Goal: Find specific page/section: Find specific page/section

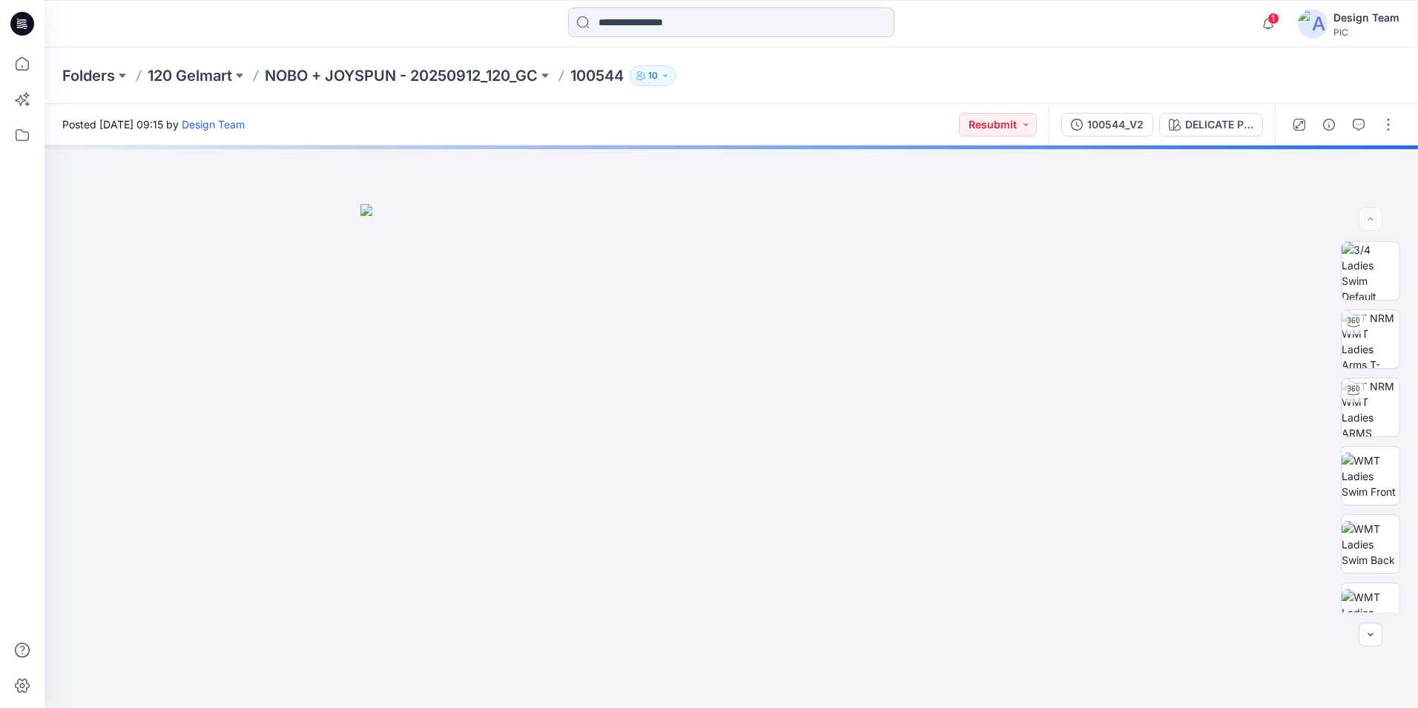
click at [641, 20] on input at bounding box center [731, 22] width 326 height 30
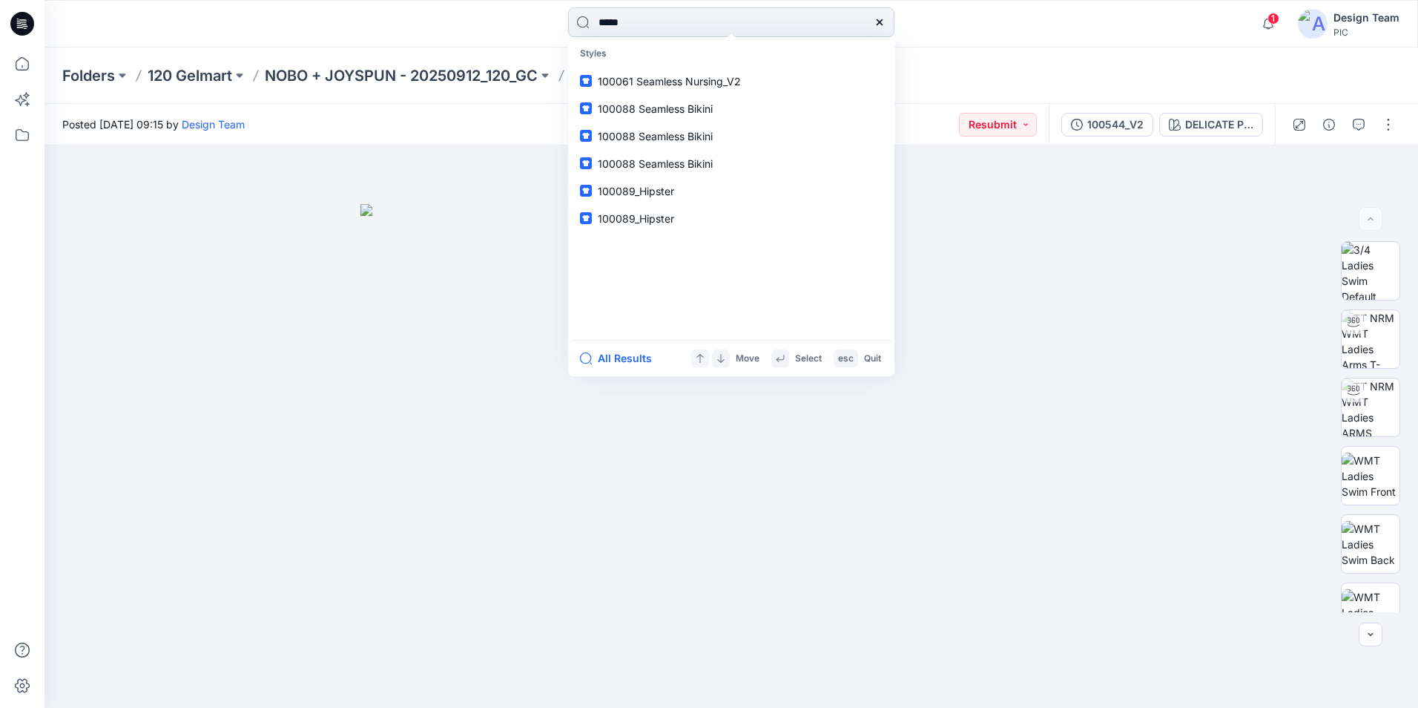
type input "******"
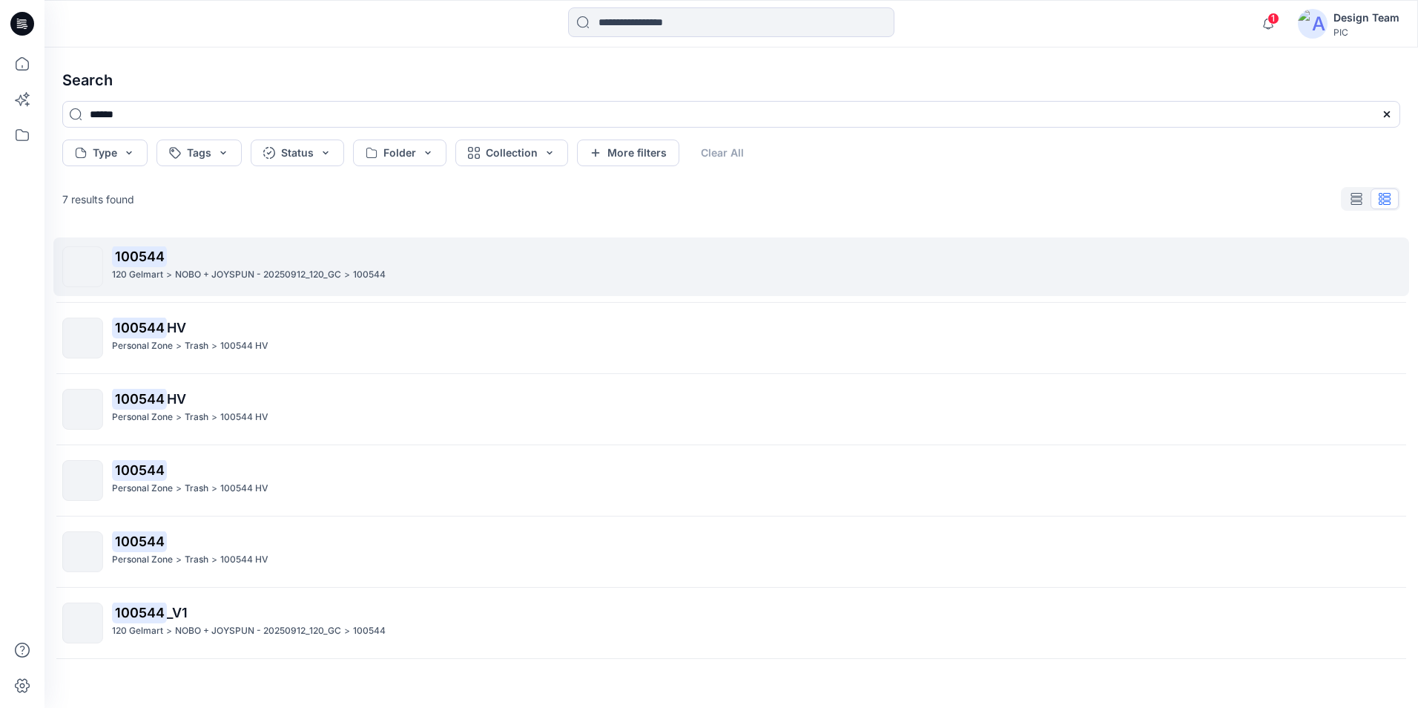
click at [342, 265] on p "100544" at bounding box center [756, 256] width 1288 height 21
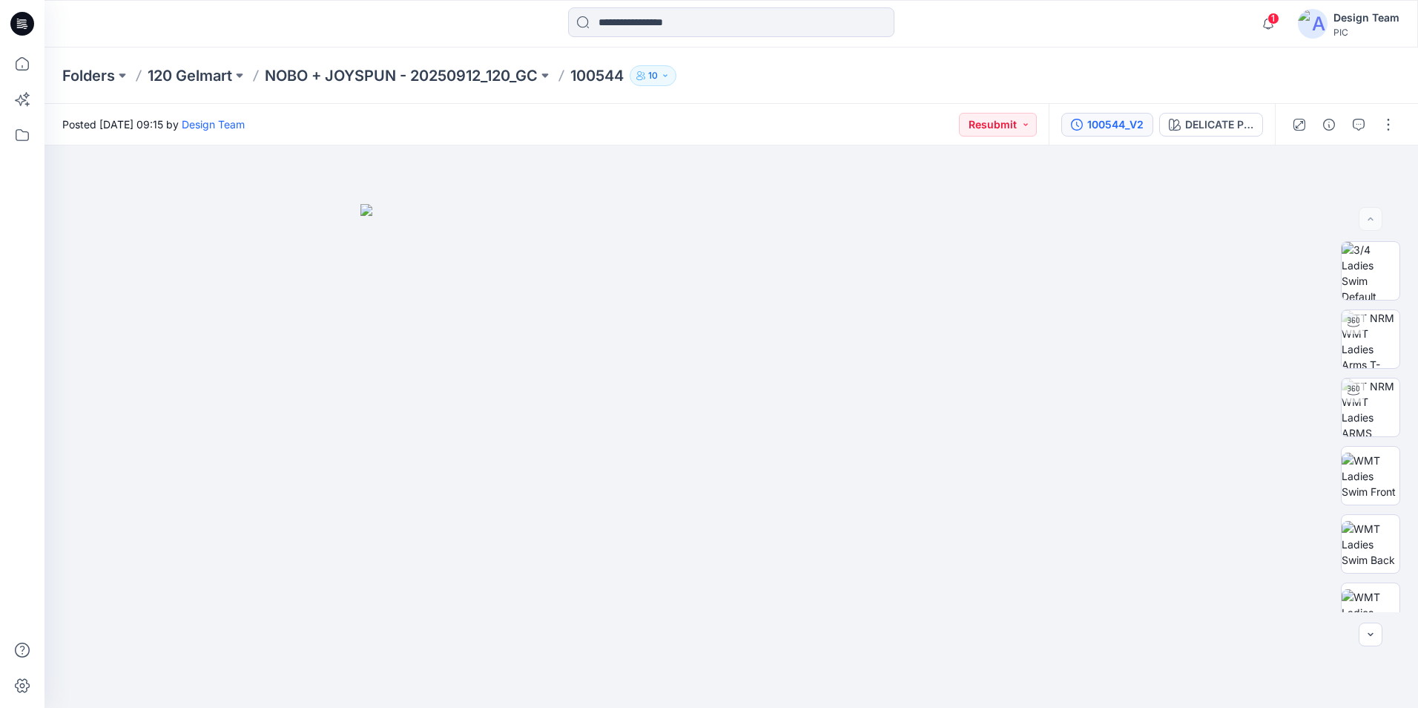
click at [1125, 134] on button "100544_V2" at bounding box center [1108, 125] width 92 height 24
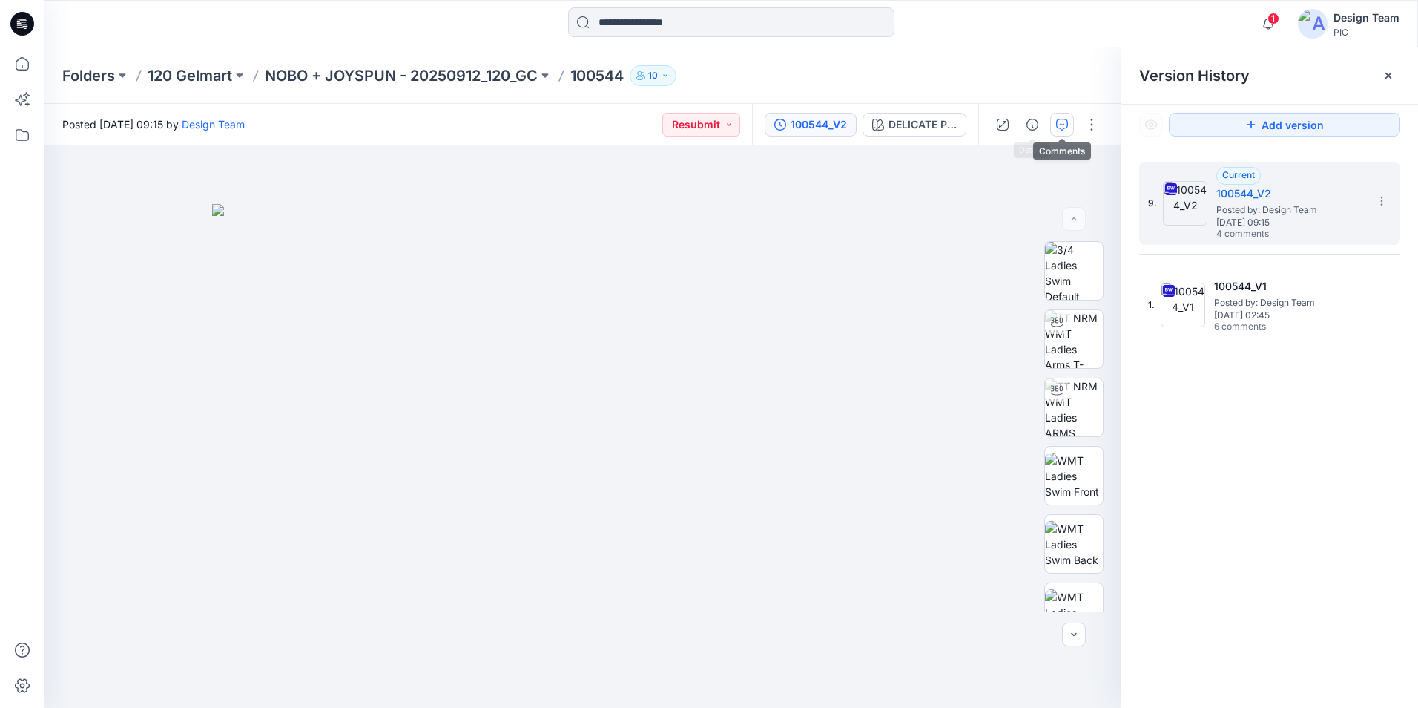
click at [1061, 121] on icon "button" at bounding box center [1062, 125] width 12 height 12
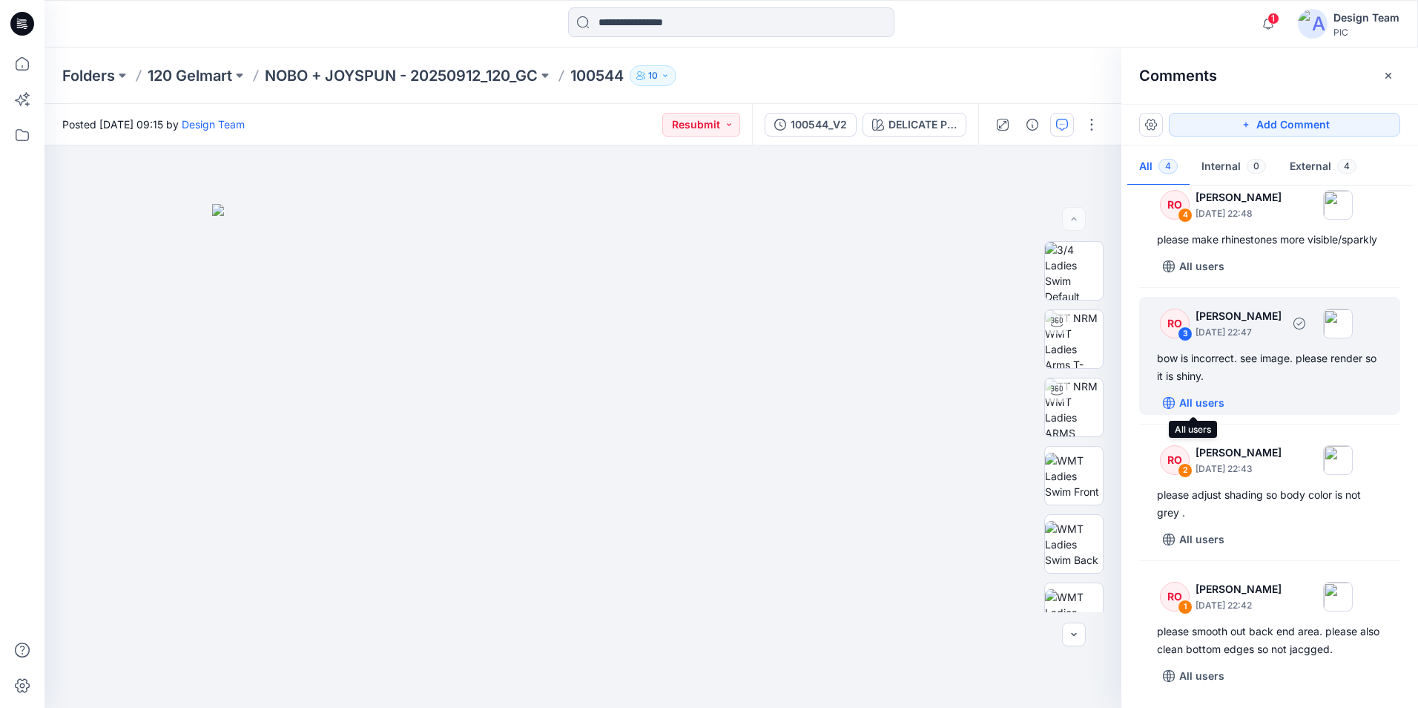
scroll to position [38, 0]
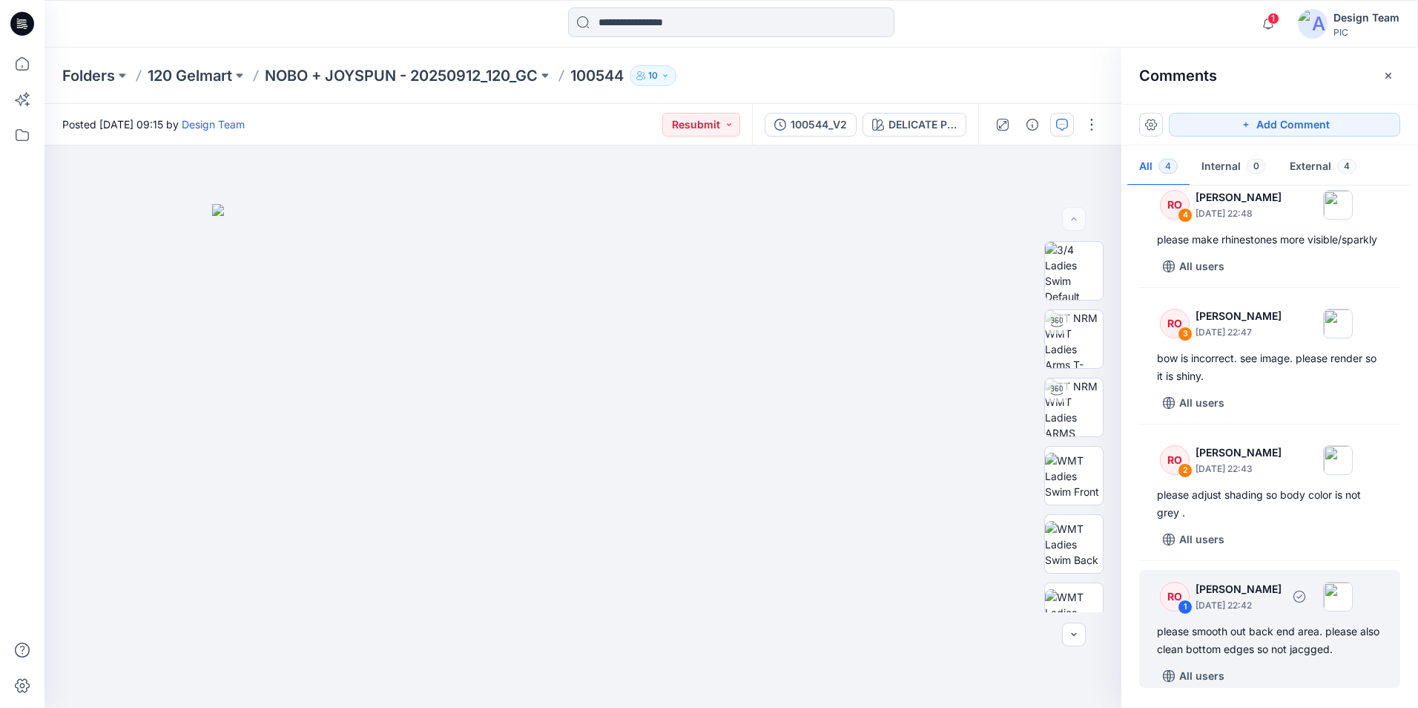
click at [1244, 651] on div "please smooth out back end area. please also clean bottom edges so not jacgged." at bounding box center [1270, 640] width 226 height 36
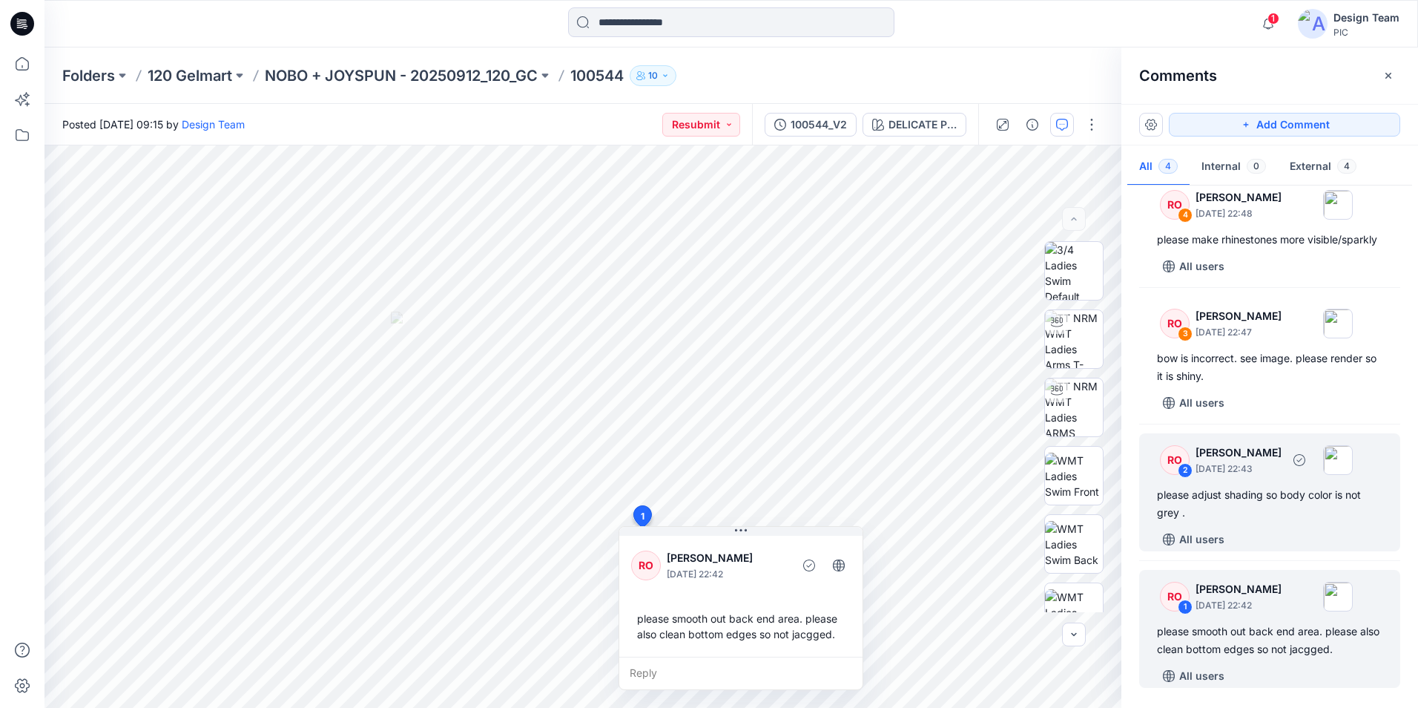
click at [1289, 501] on div "please adjust shading so body color is not grey ." at bounding box center [1270, 504] width 226 height 36
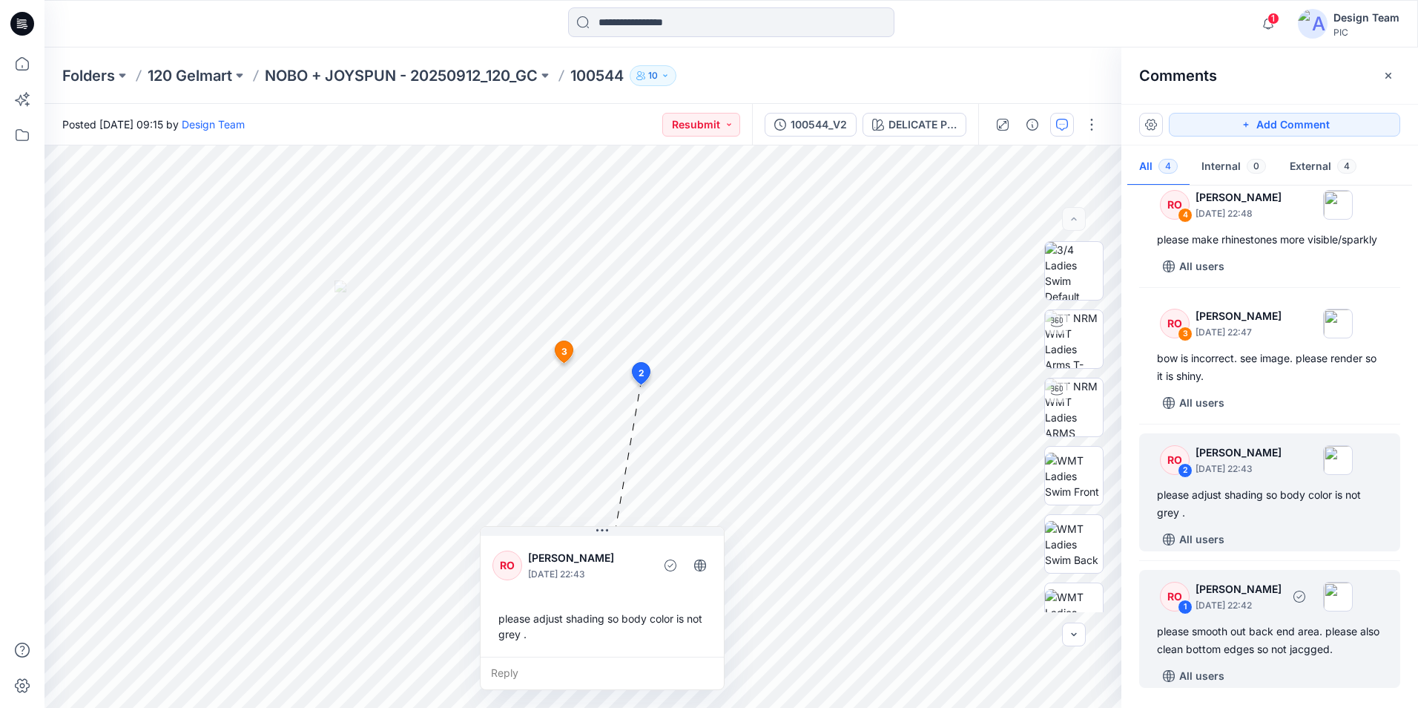
click at [1240, 632] on div "please smooth out back end area. please also clean bottom edges so not jacgged." at bounding box center [1270, 640] width 226 height 36
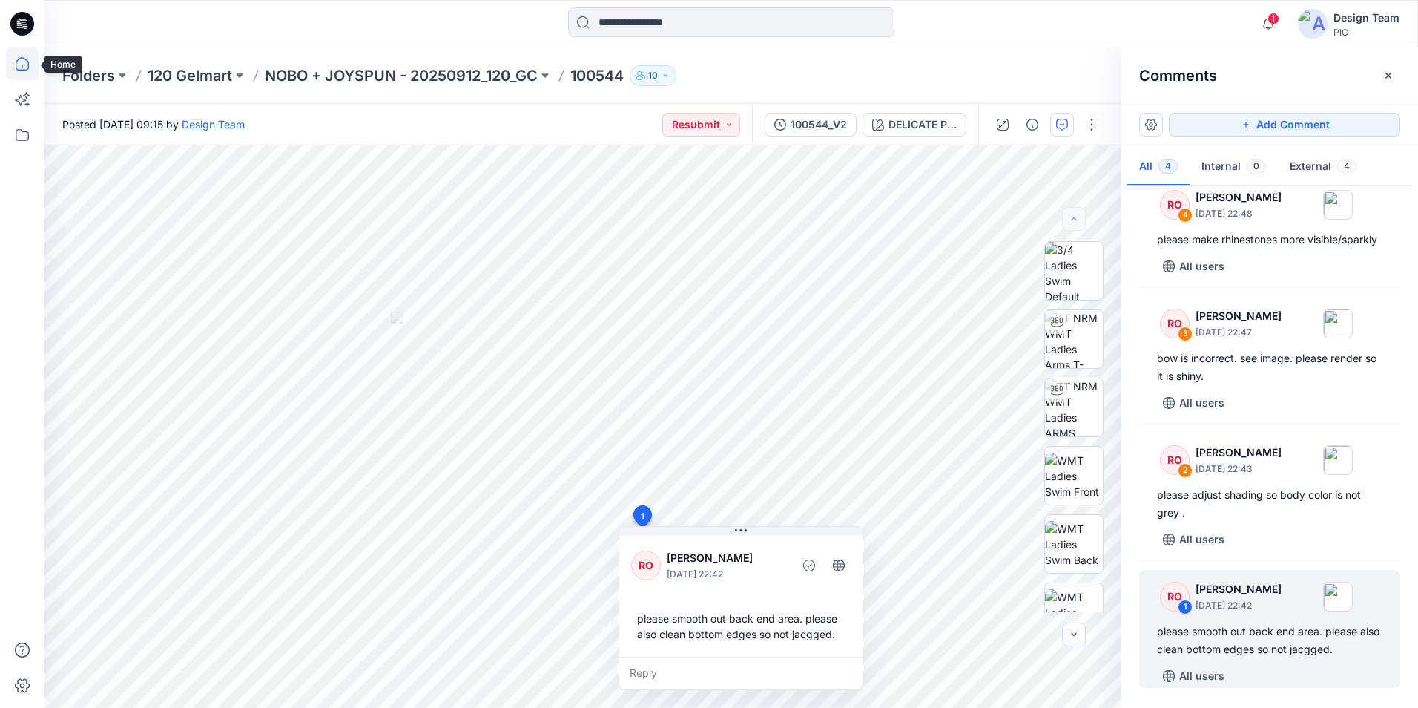
click at [30, 68] on icon at bounding box center [22, 63] width 33 height 33
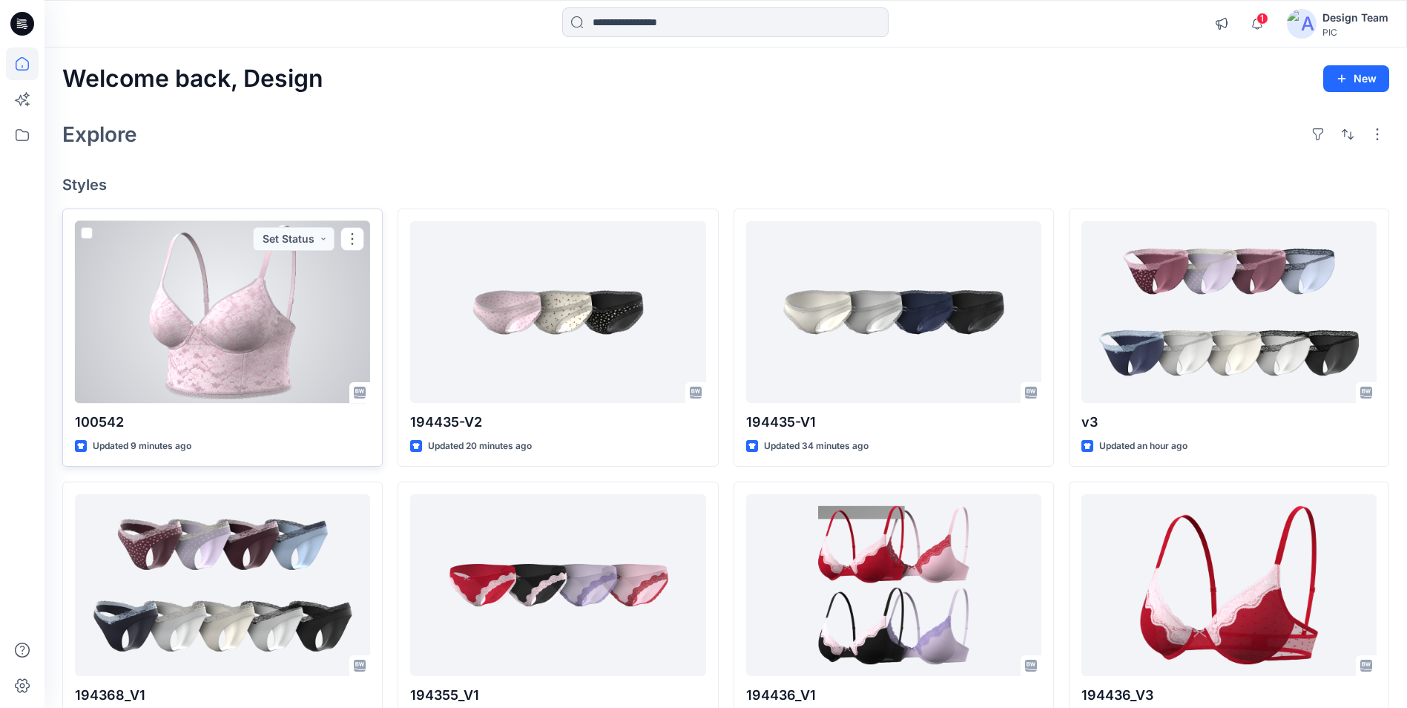
click at [274, 332] on div at bounding box center [222, 312] width 295 height 182
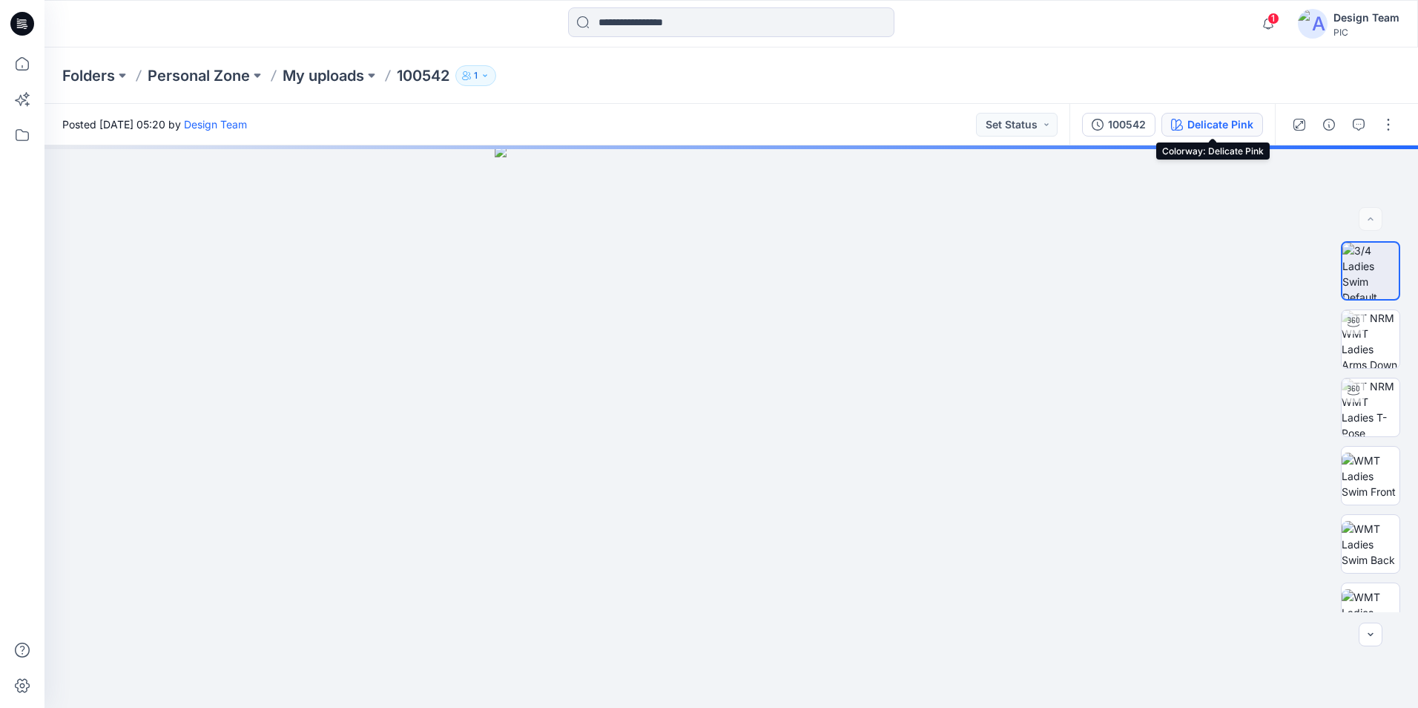
click at [1195, 121] on div "Delicate Pink" at bounding box center [1221, 124] width 66 height 16
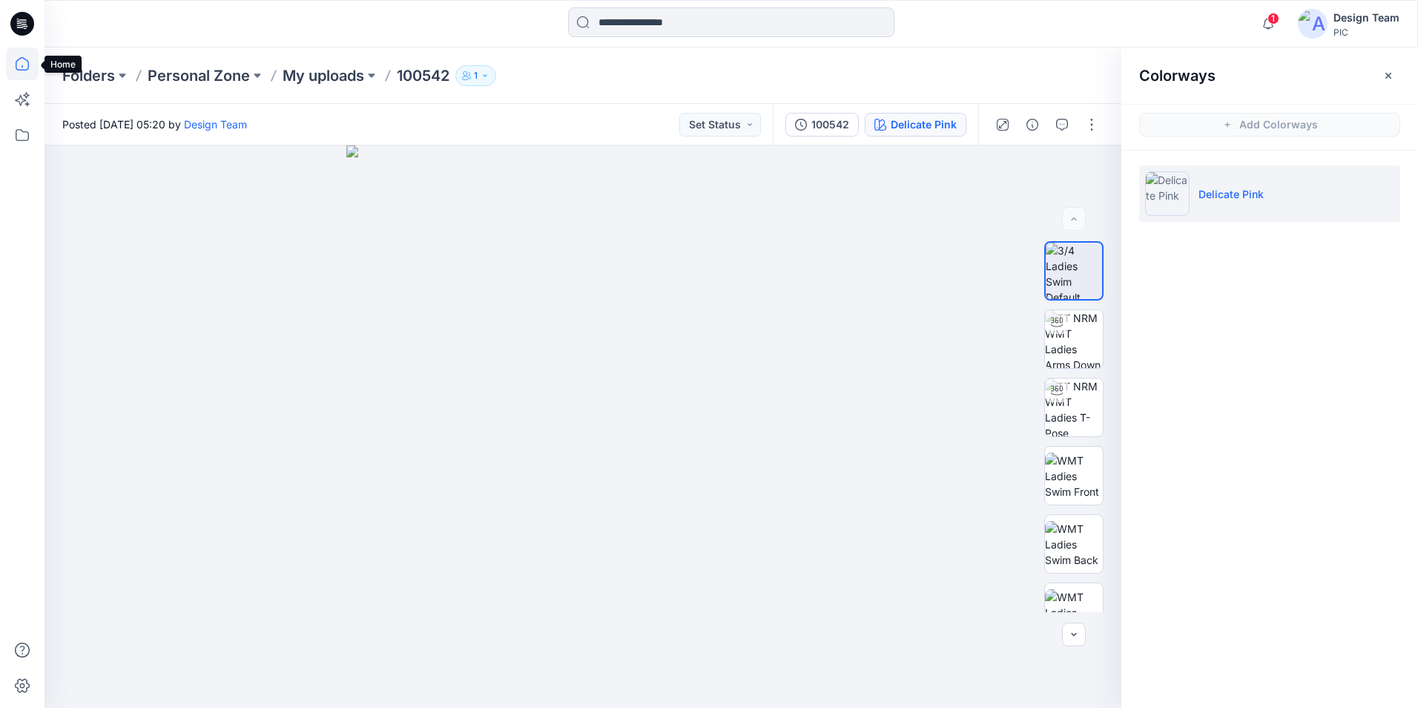
click at [19, 66] on icon at bounding box center [22, 63] width 33 height 33
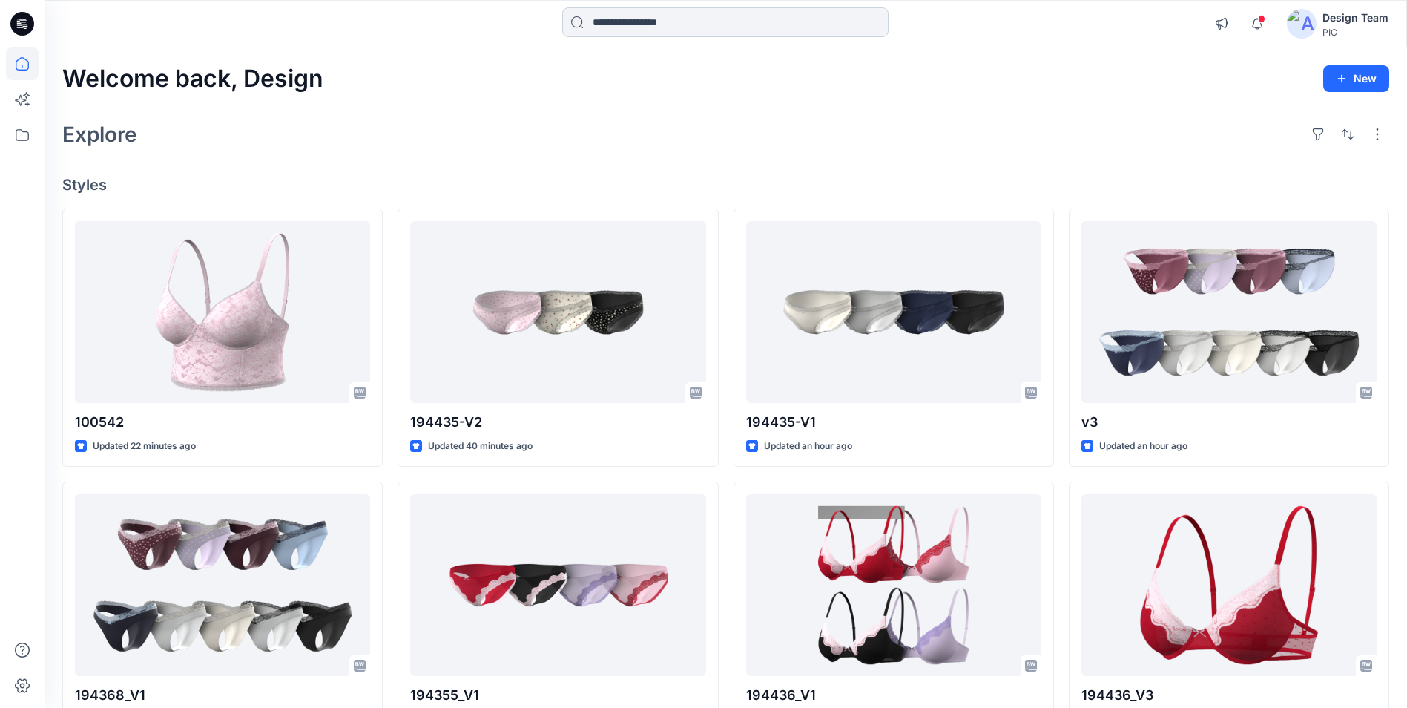
click at [616, 18] on input at bounding box center [725, 22] width 326 height 30
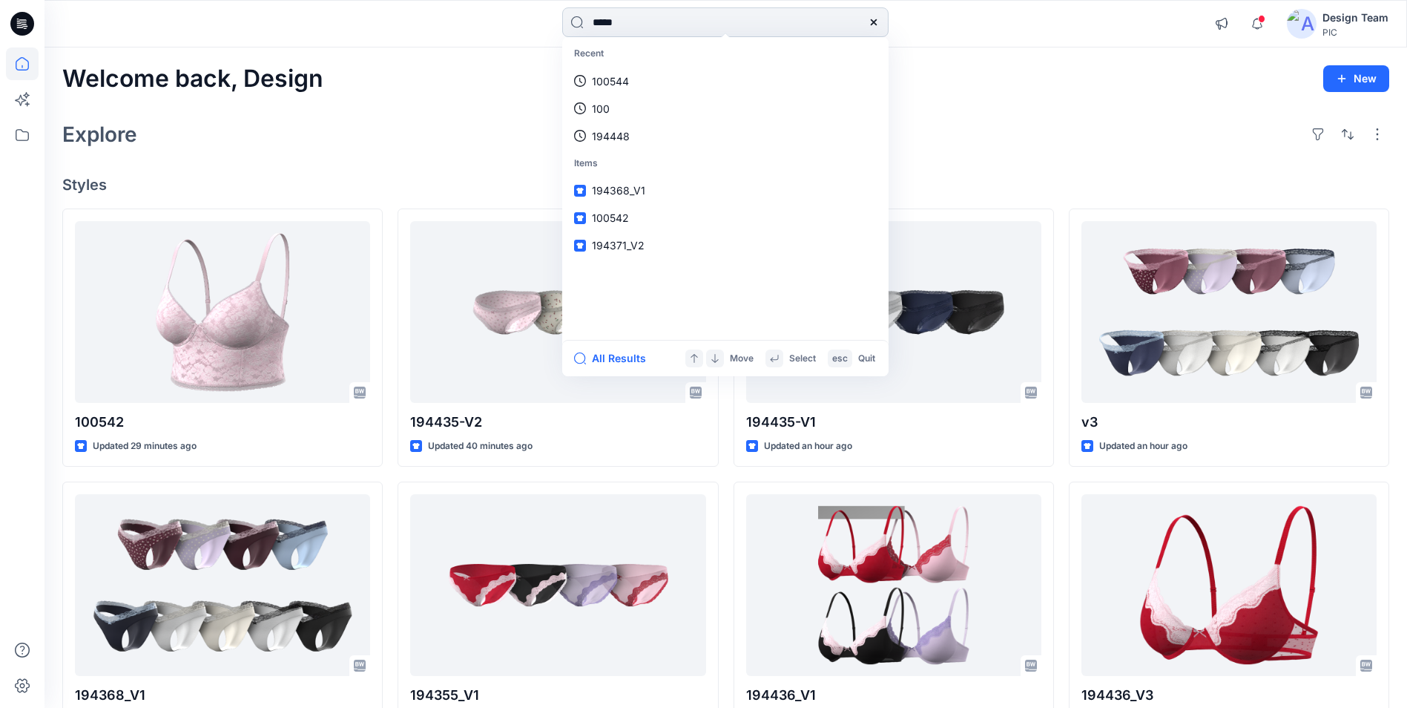
type input "******"
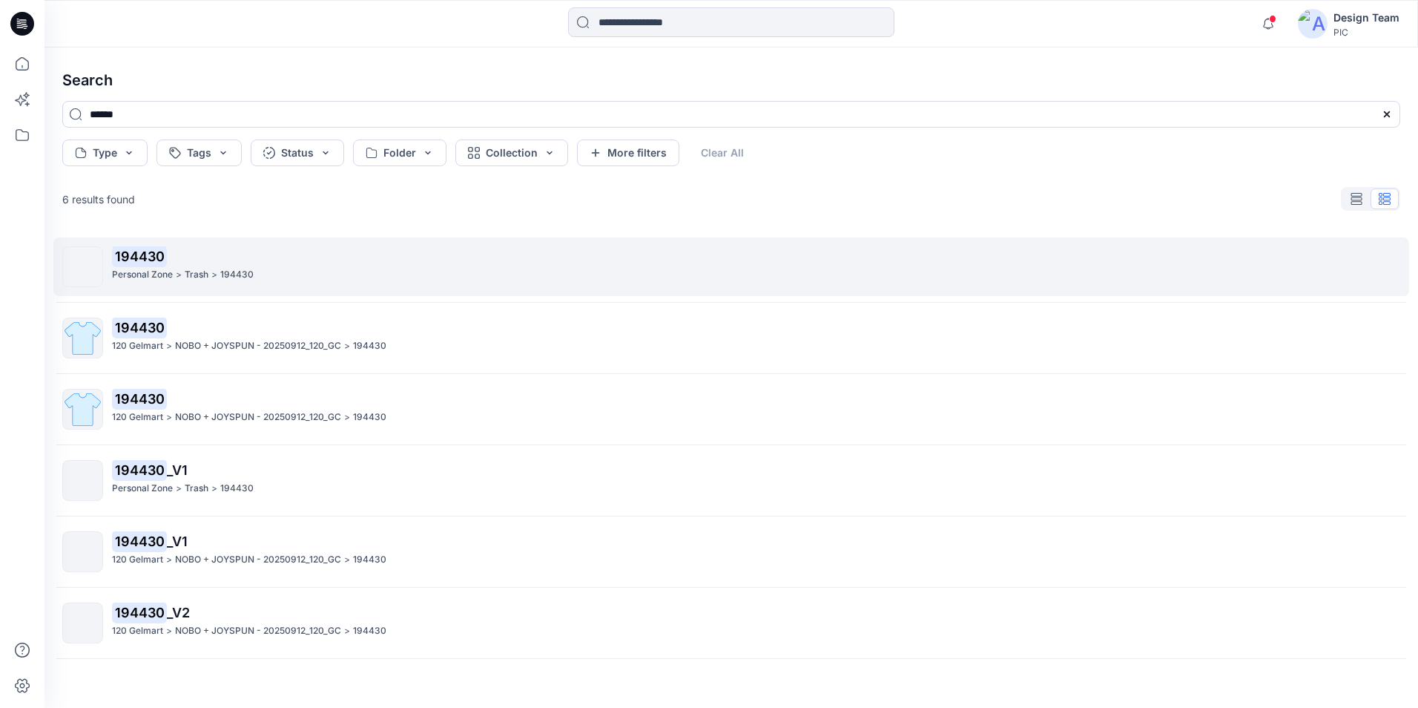
click at [174, 266] on p "194430" at bounding box center [756, 256] width 1288 height 21
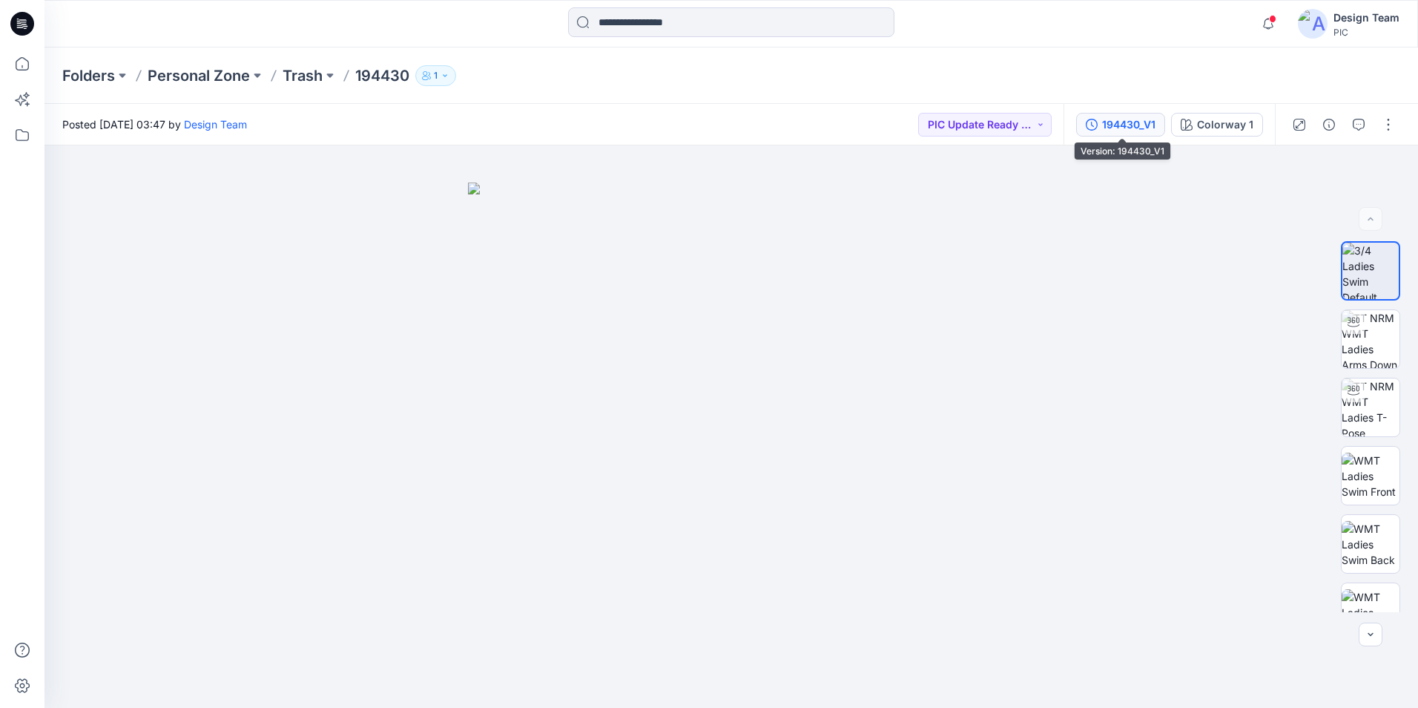
click at [1134, 118] on div "194430_V1" at bounding box center [1128, 124] width 53 height 16
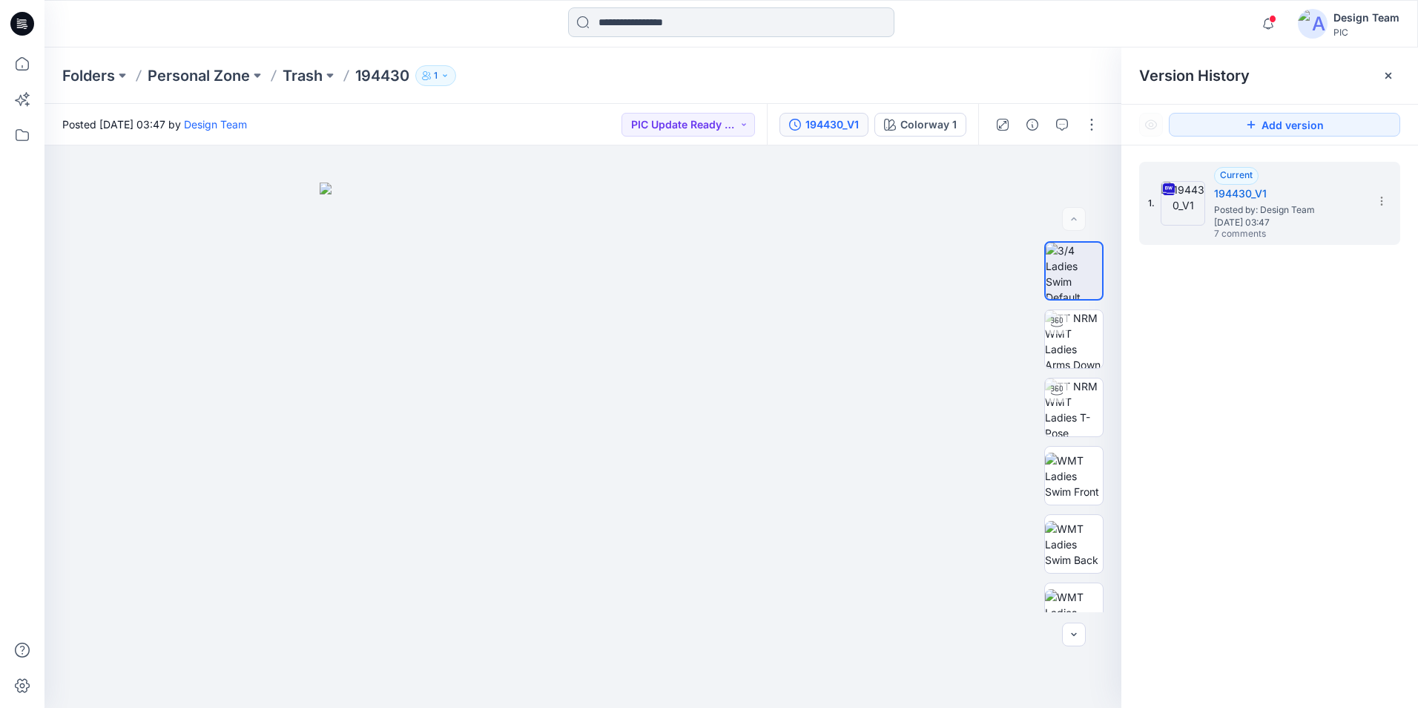
click at [662, 22] on input at bounding box center [731, 22] width 326 height 30
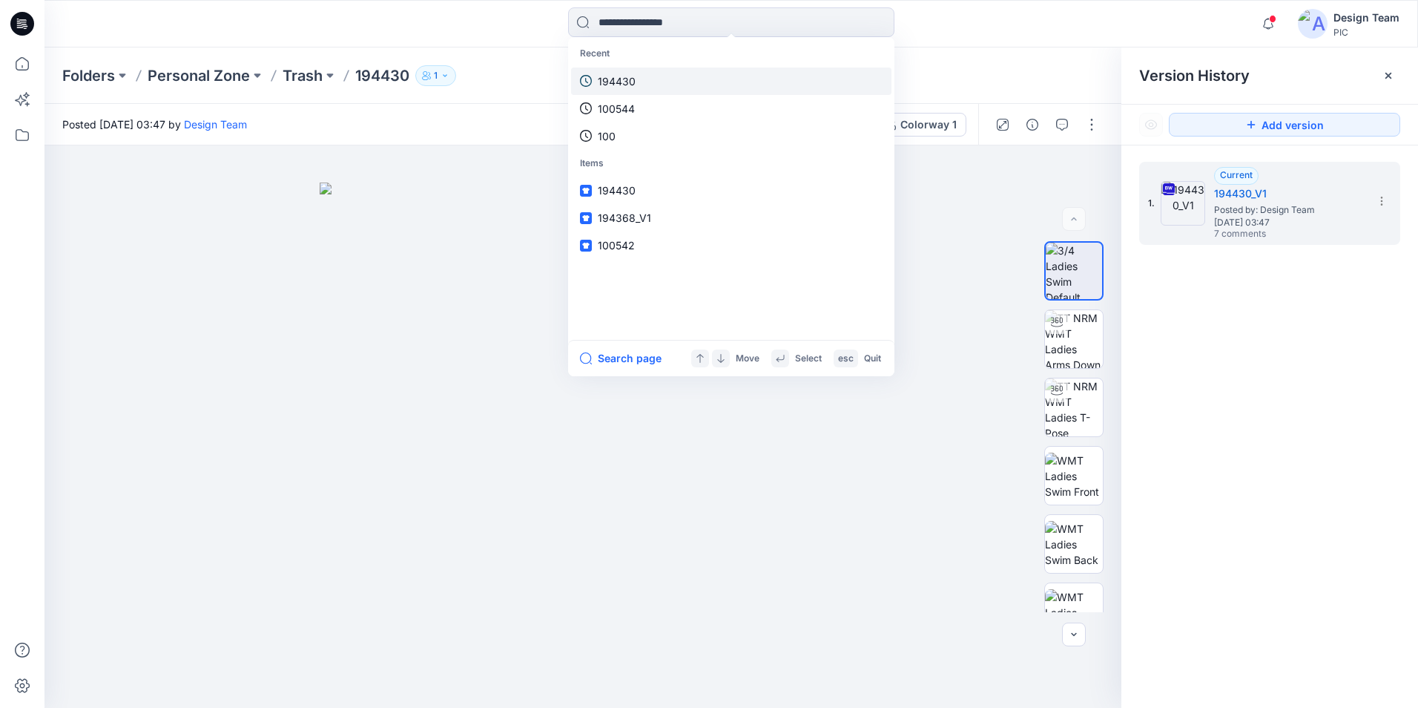
click at [637, 80] on link "194430" at bounding box center [731, 81] width 320 height 27
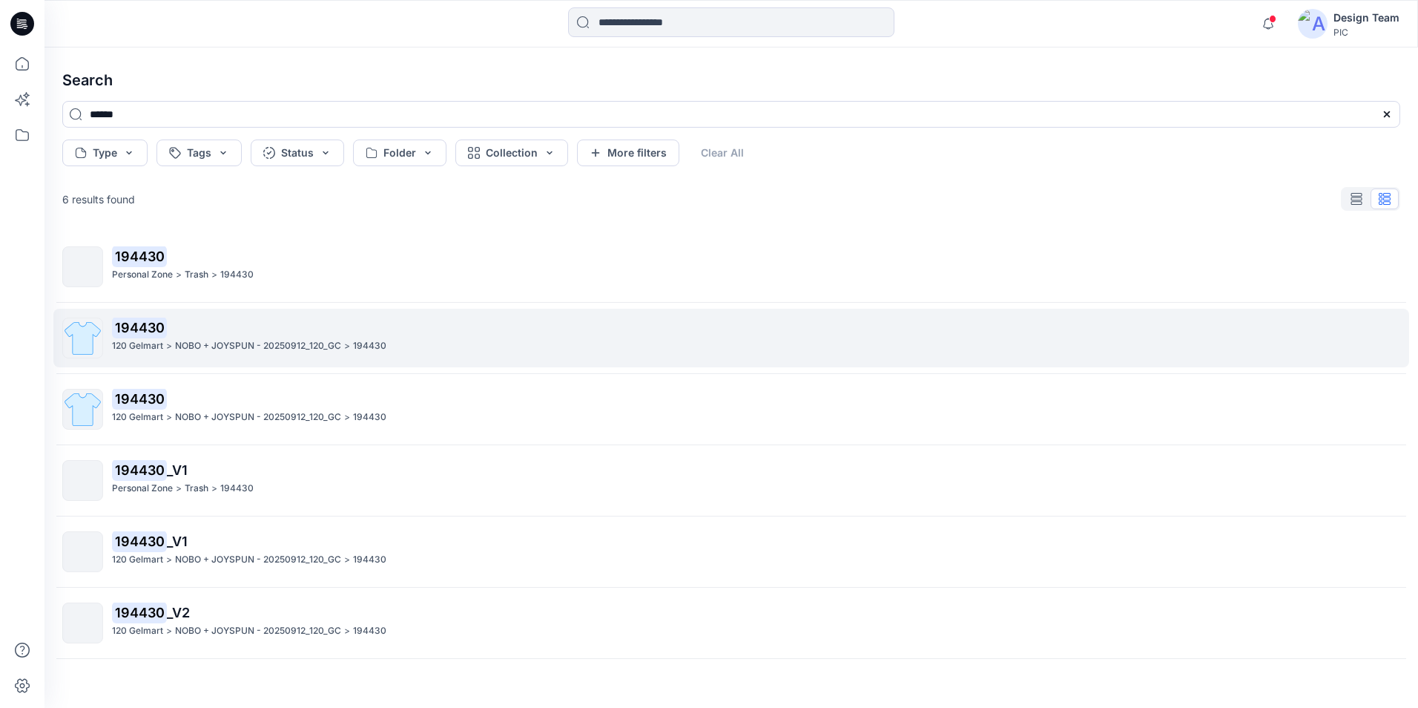
click at [230, 341] on p "NOBO + JOYSPUN - 20250912_120_GC" at bounding box center [258, 346] width 166 height 16
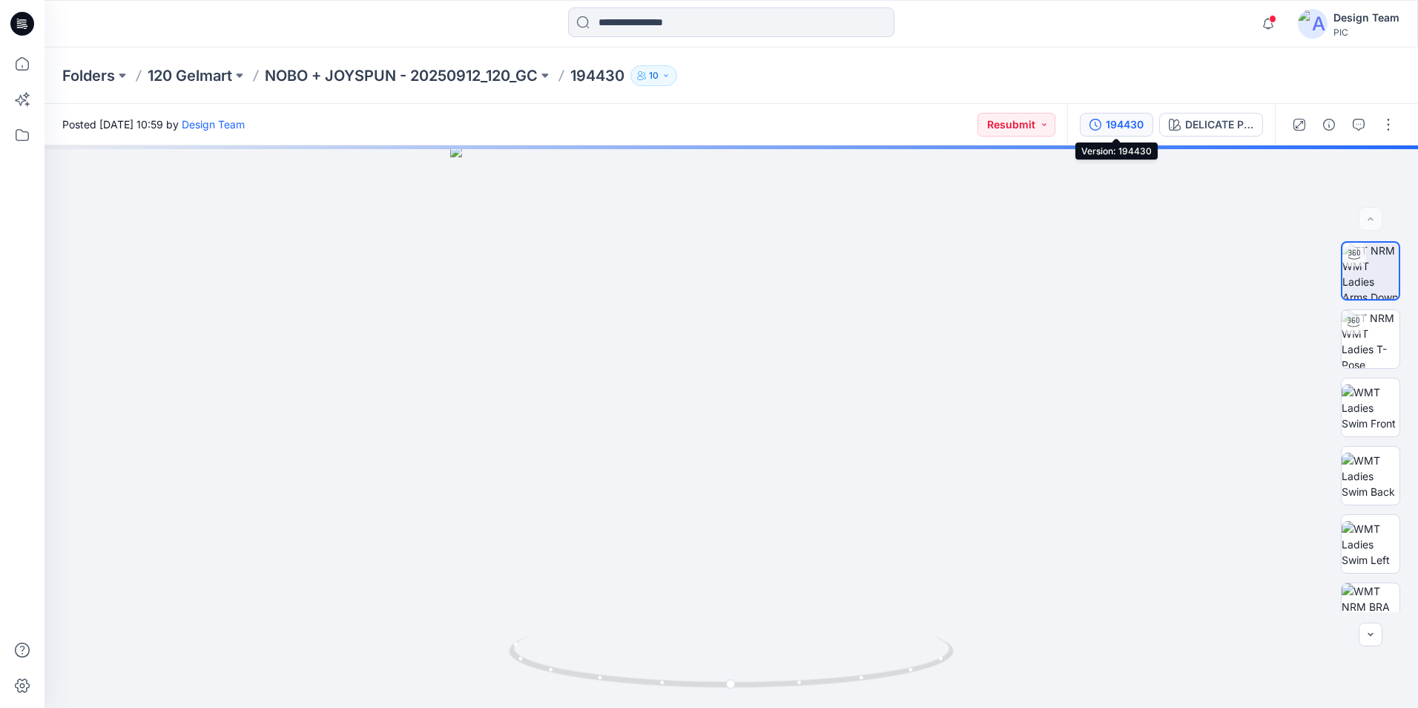
click at [1108, 126] on div "194430" at bounding box center [1125, 124] width 38 height 16
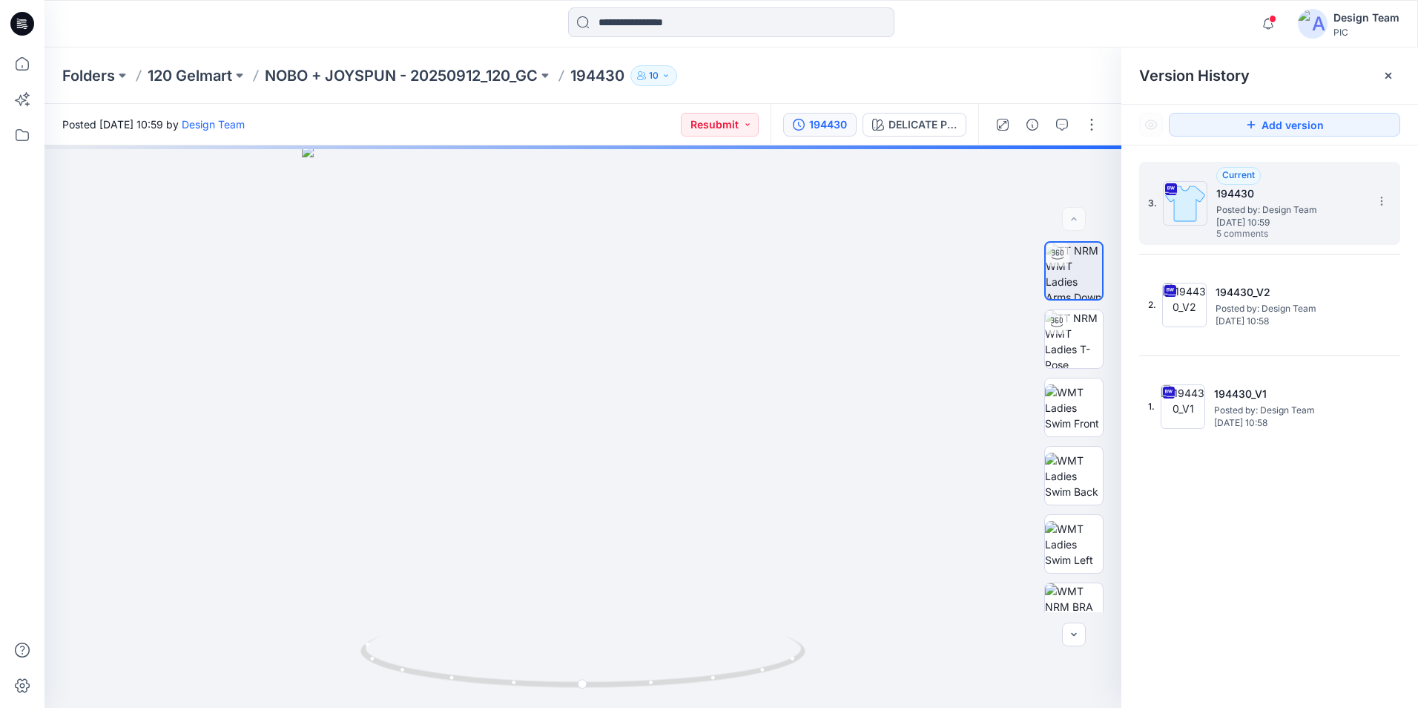
click at [1274, 220] on span "[DATE] 10:59" at bounding box center [1291, 222] width 148 height 10
click at [1060, 125] on icon "button" at bounding box center [1062, 125] width 12 height 12
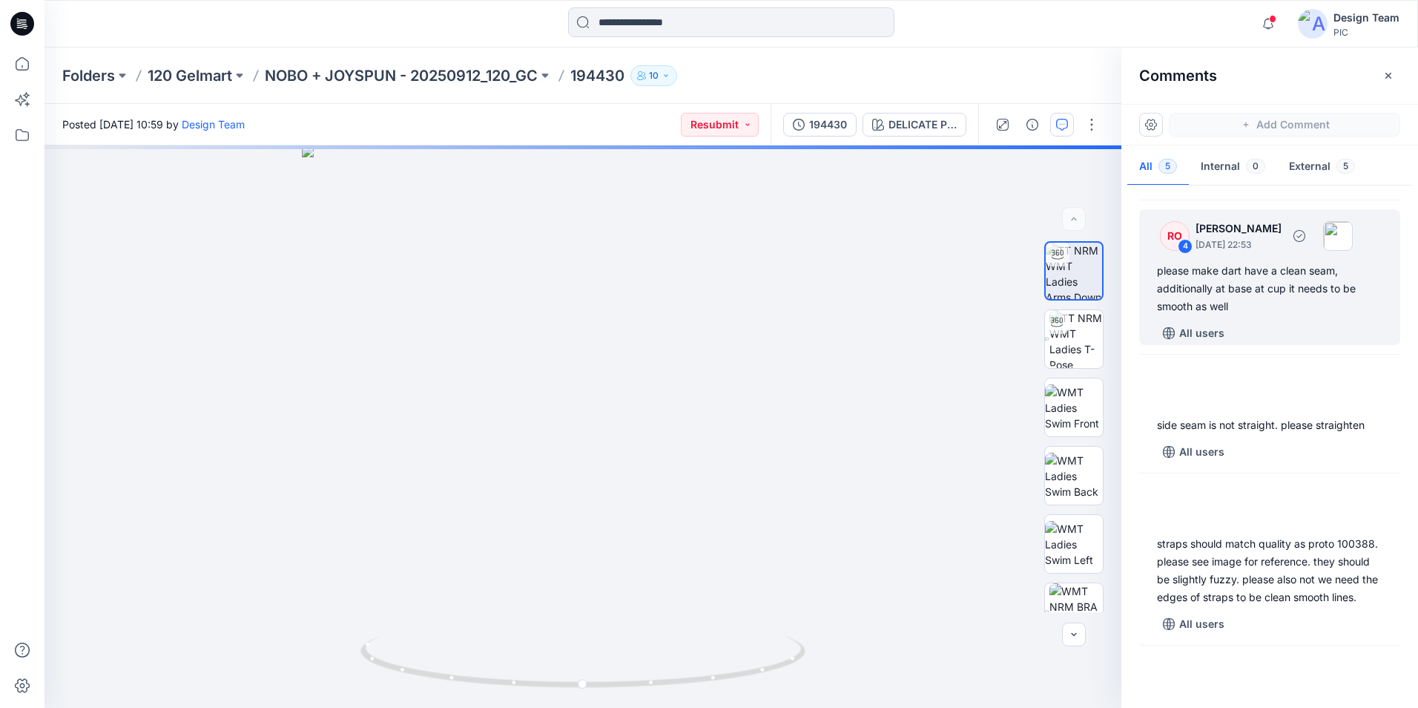
scroll to position [148, 0]
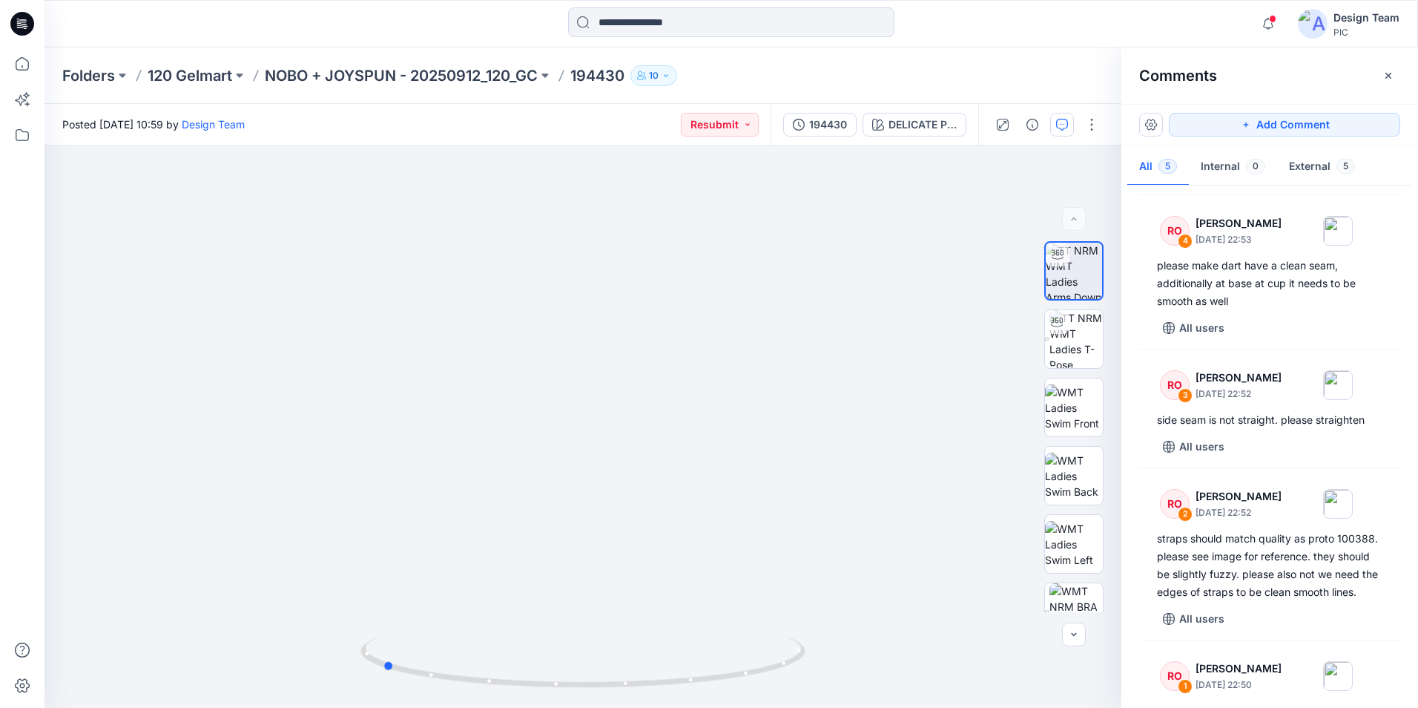
drag, startPoint x: 585, startPoint y: 685, endPoint x: 829, endPoint y: 708, distance: 245.1
click at [829, 707] on html "Notifications Your style 100542 is ready Just now Your style 194435-V2 has been…" at bounding box center [709, 354] width 1418 height 708
